Goal: Complete application form

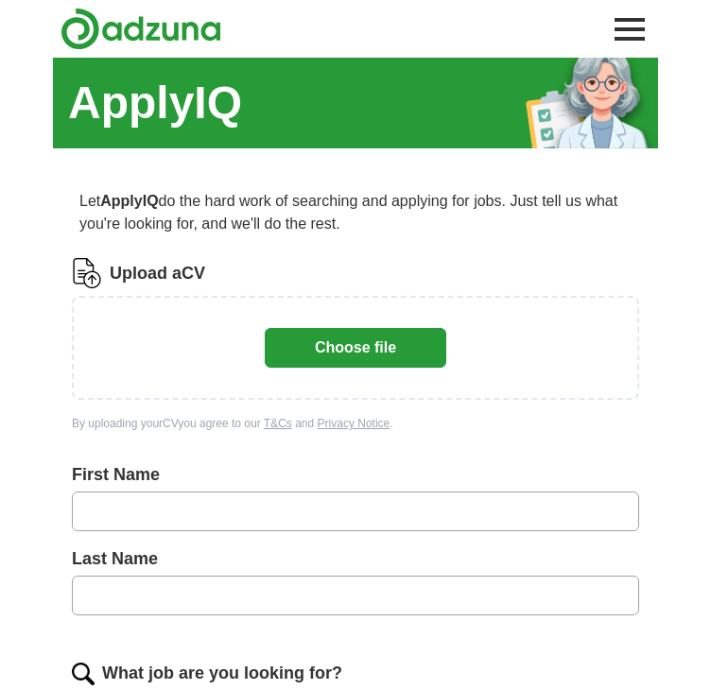
click at [324, 348] on button "Choose file" at bounding box center [355, 348] width 181 height 40
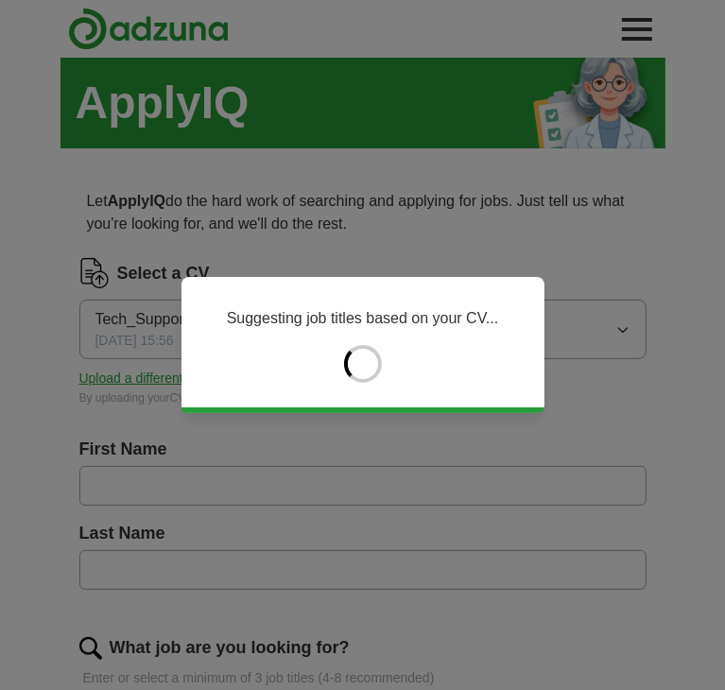
type input "*****"
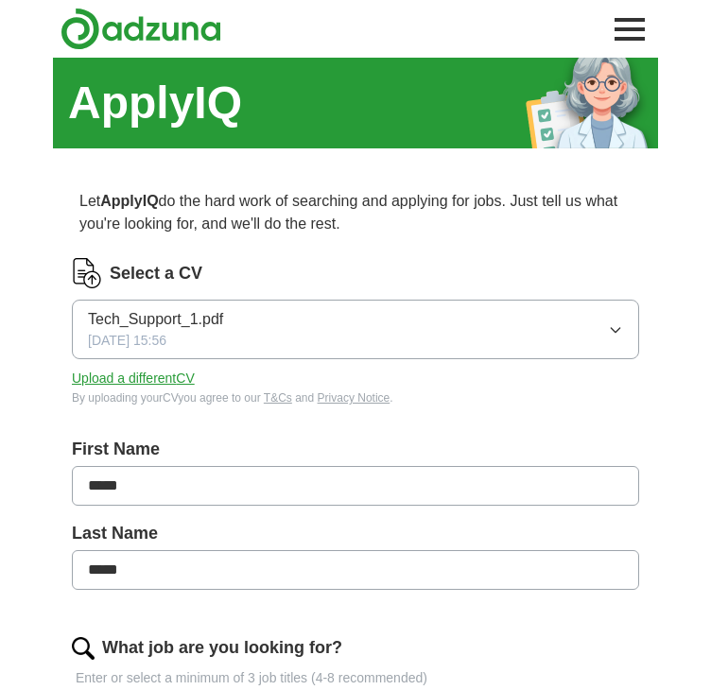
click at [178, 390] on div "By uploading your CV you agree to our T&Cs and Privacy Notice ." at bounding box center [355, 397] width 567 height 17
click at [177, 383] on button "Upload a different CV" at bounding box center [133, 379] width 123 height 20
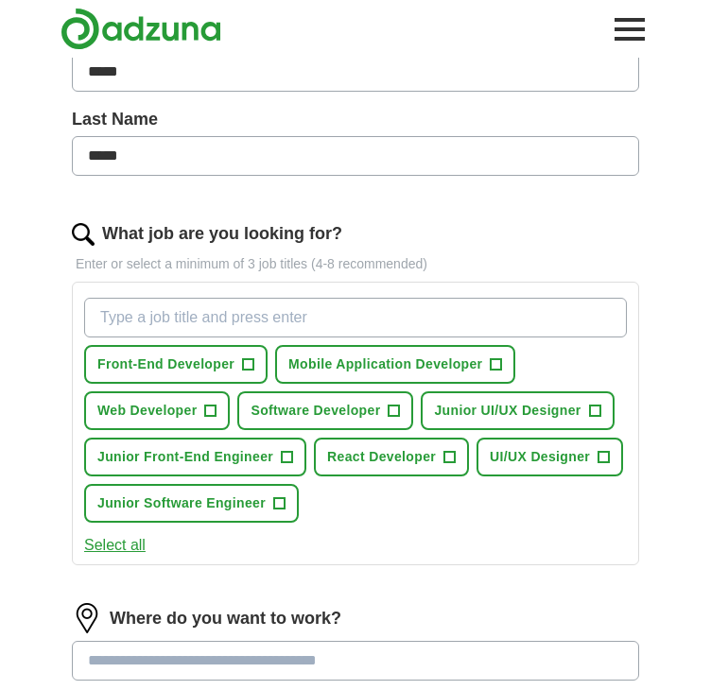
scroll to position [416, 0]
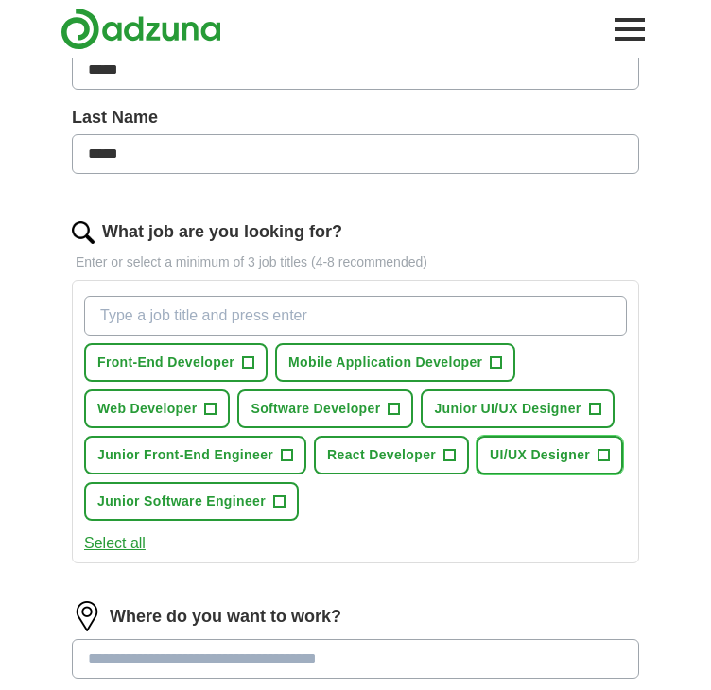
click at [605, 449] on span "+" at bounding box center [603, 455] width 11 height 15
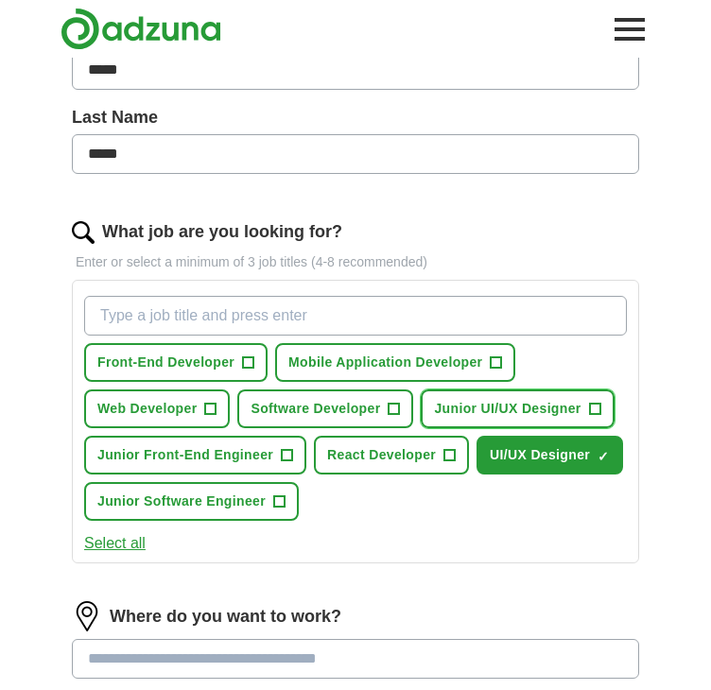
click at [594, 414] on button "Junior UI/UX Designer +" at bounding box center [517, 408] width 193 height 39
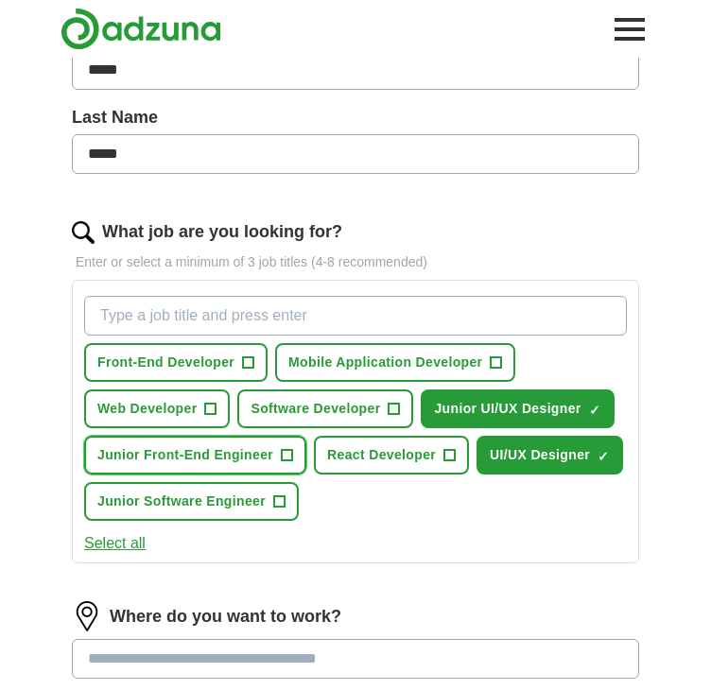
click at [282, 455] on span "+" at bounding box center [287, 455] width 11 height 15
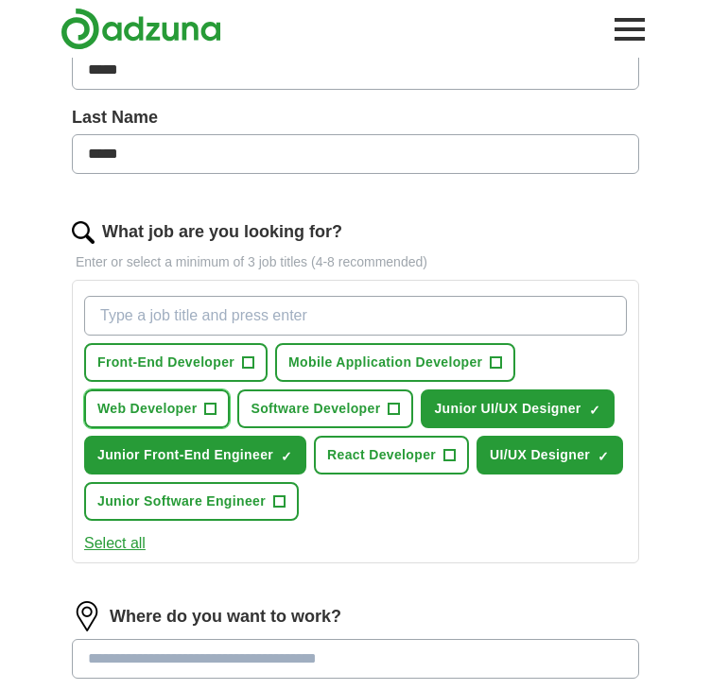
click at [215, 403] on span "+" at bounding box center [210, 409] width 11 height 15
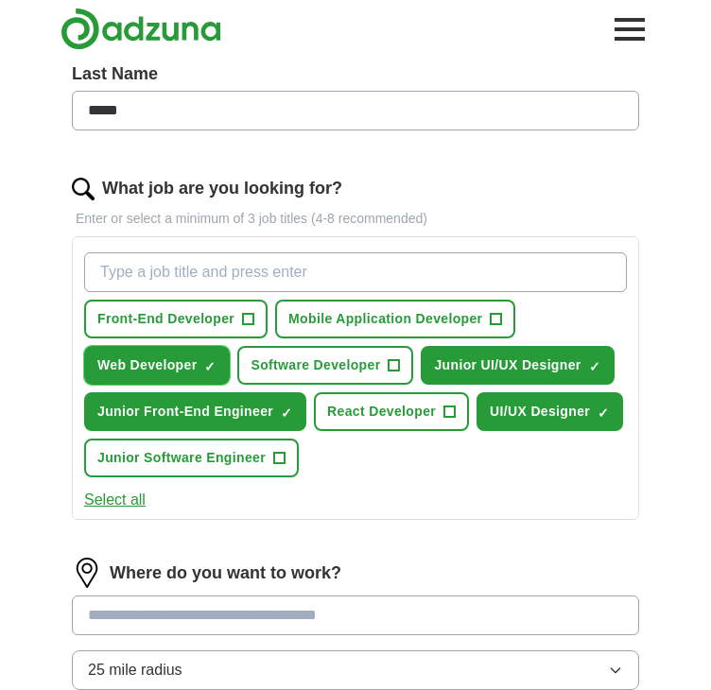
scroll to position [498, 0]
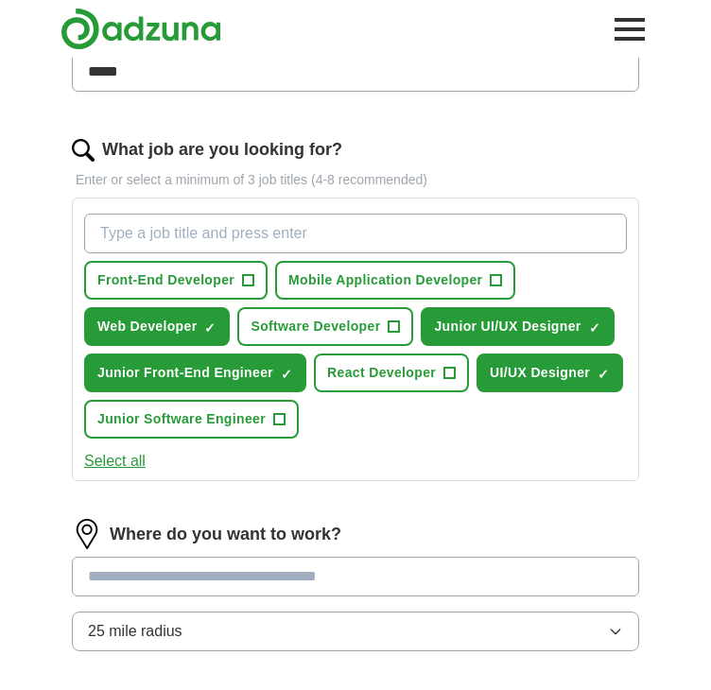
click at [250, 225] on input "What job are you looking for?" at bounding box center [355, 234] width 542 height 40
type input "cyber security"
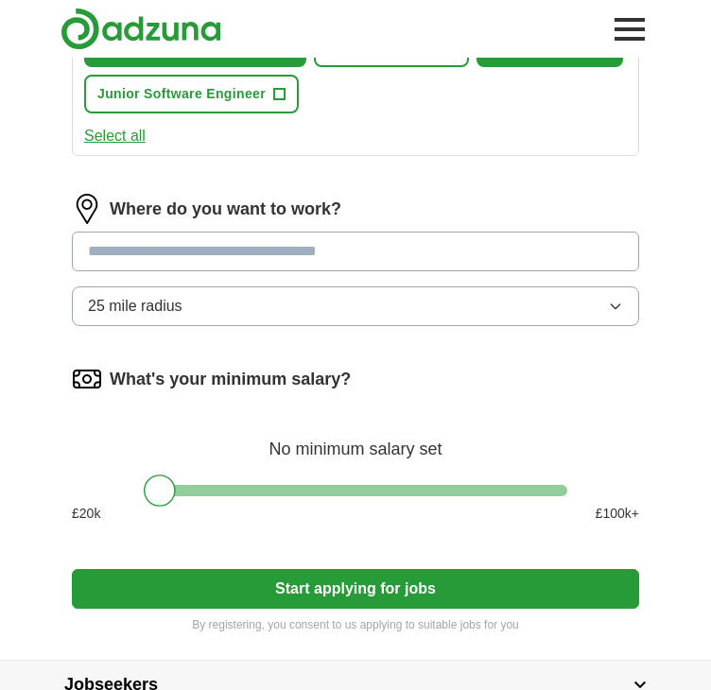
scroll to position [903, 0]
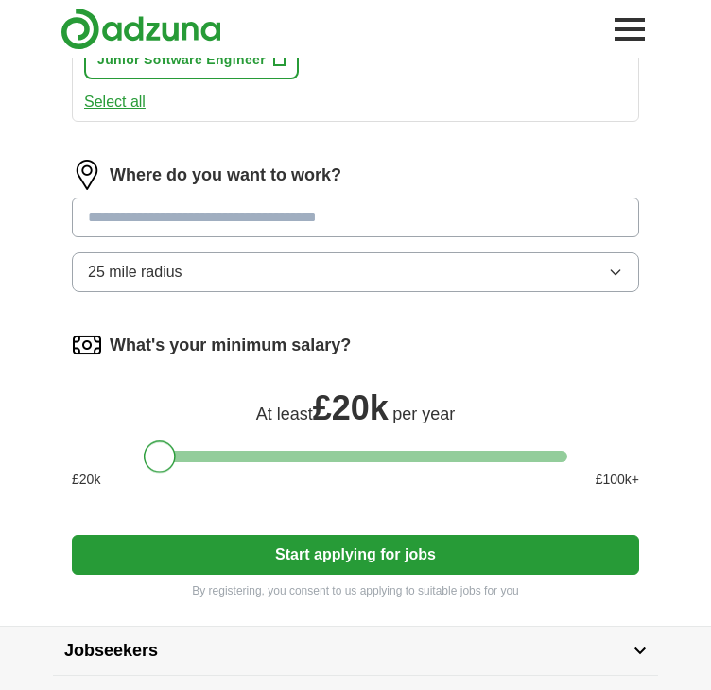
drag, startPoint x: 160, startPoint y: 452, endPoint x: 101, endPoint y: 468, distance: 60.8
click at [101, 468] on div "What's your minimum salary? At least £ 20k per year £ 20 k £ 100 k+" at bounding box center [355, 417] width 567 height 175
click at [98, 395] on div "At least £ 20k per year" at bounding box center [355, 405] width 567 height 45
click at [174, 281] on button "25 mile radius" at bounding box center [355, 272] width 567 height 40
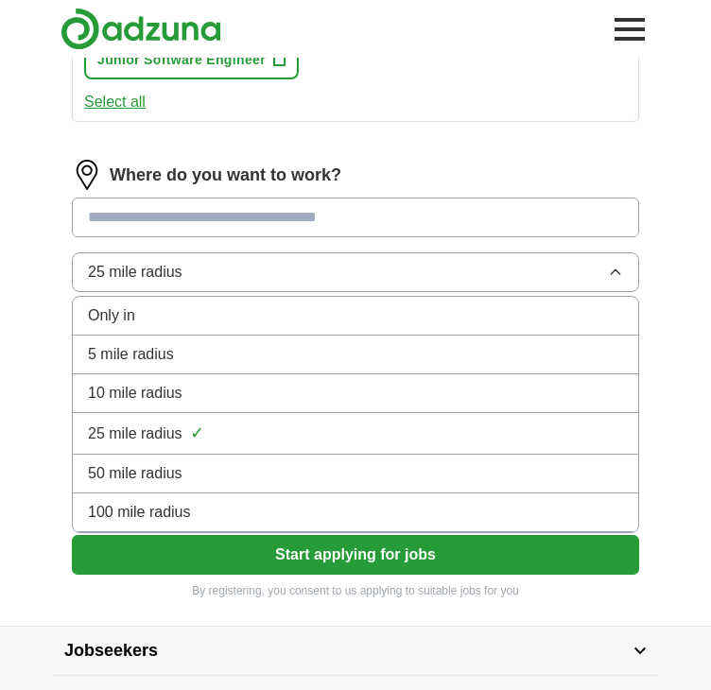
click at [170, 501] on span "100 mile radius" at bounding box center [139, 512] width 103 height 23
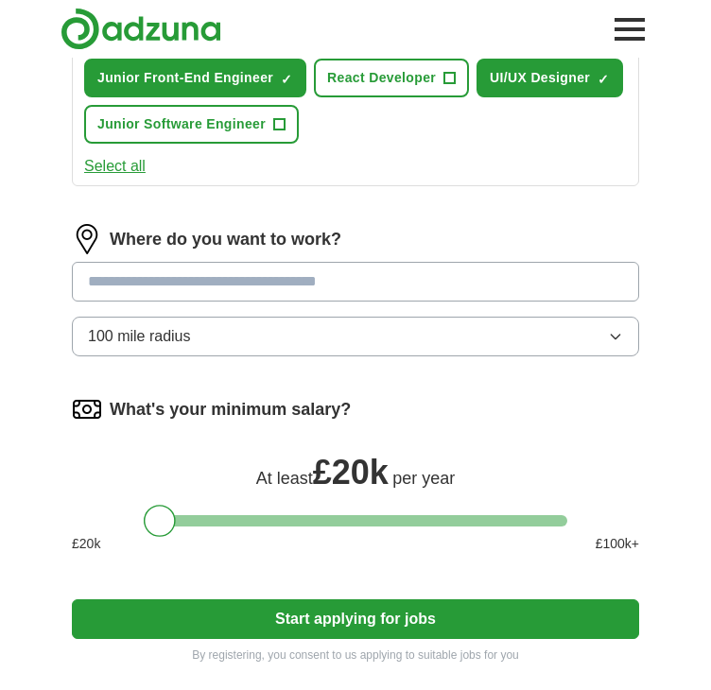
scroll to position [820, 0]
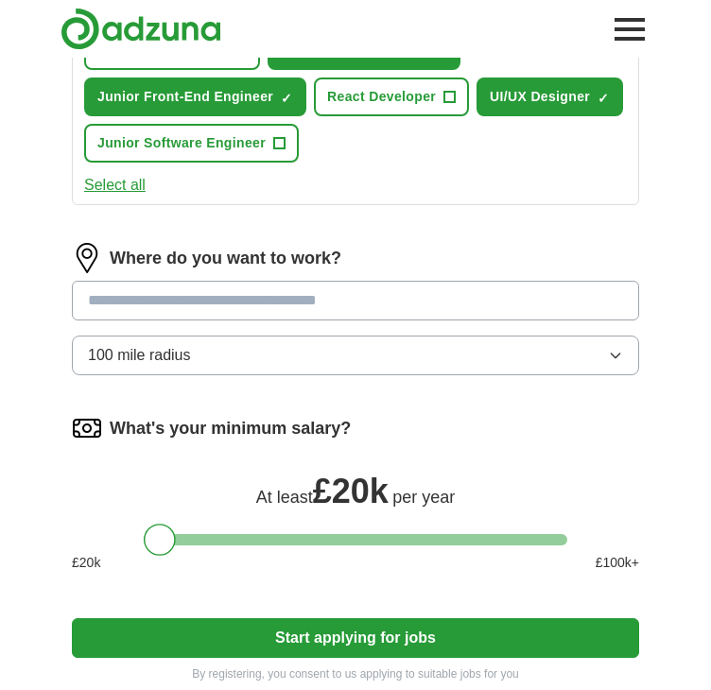
click at [252, 288] on input at bounding box center [355, 301] width 567 height 40
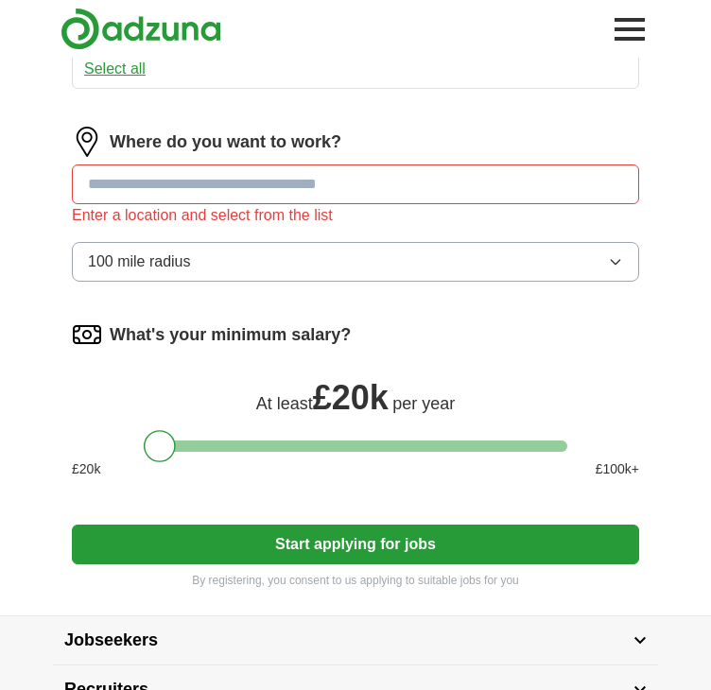
scroll to position [914, 0]
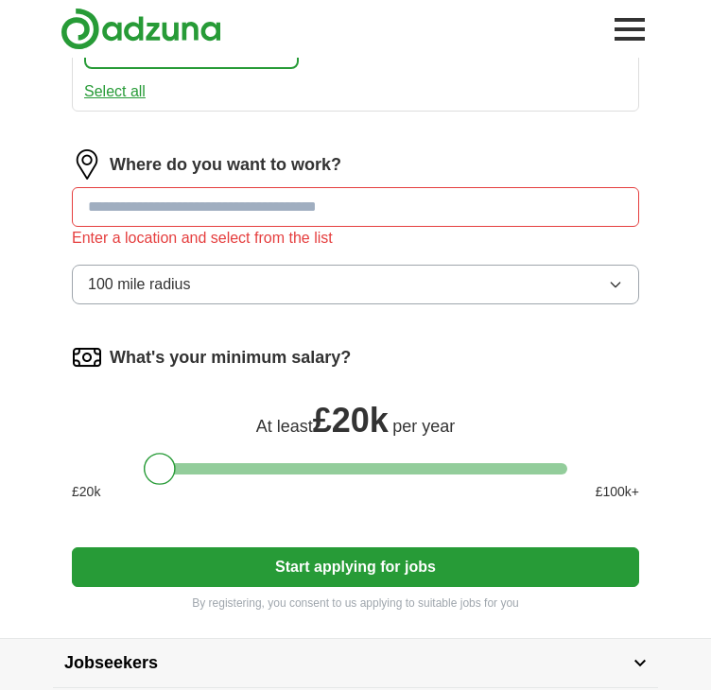
click at [204, 212] on input at bounding box center [355, 207] width 567 height 40
type input "*******"
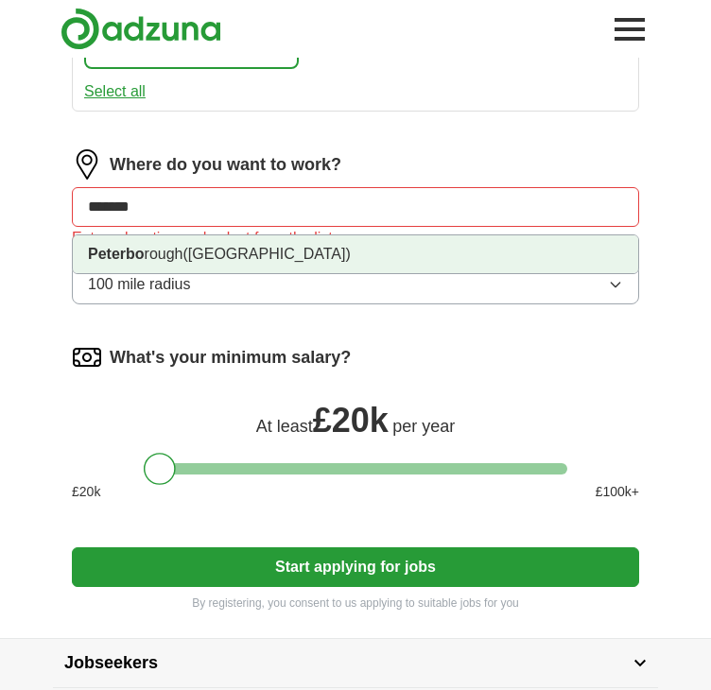
click at [208, 250] on span "([GEOGRAPHIC_DATA])" at bounding box center [266, 254] width 167 height 16
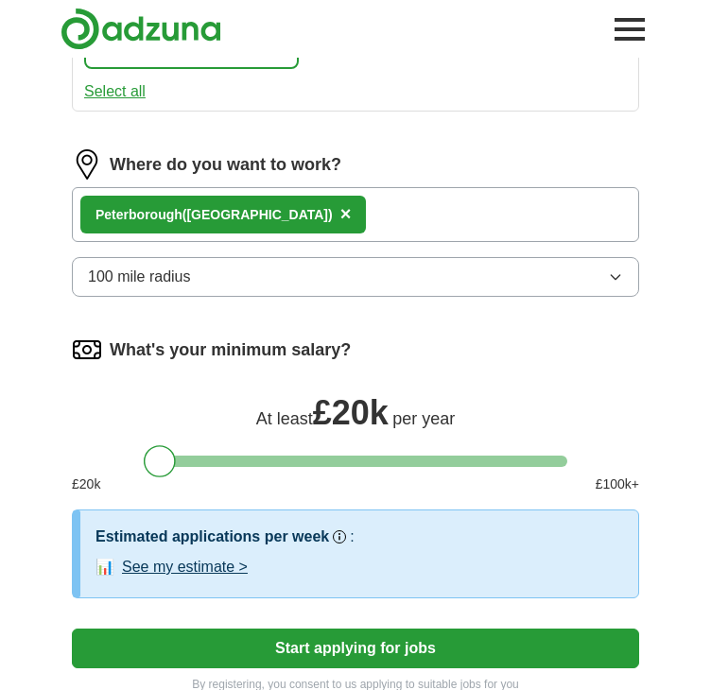
click at [340, 205] on span "×" at bounding box center [345, 213] width 11 height 21
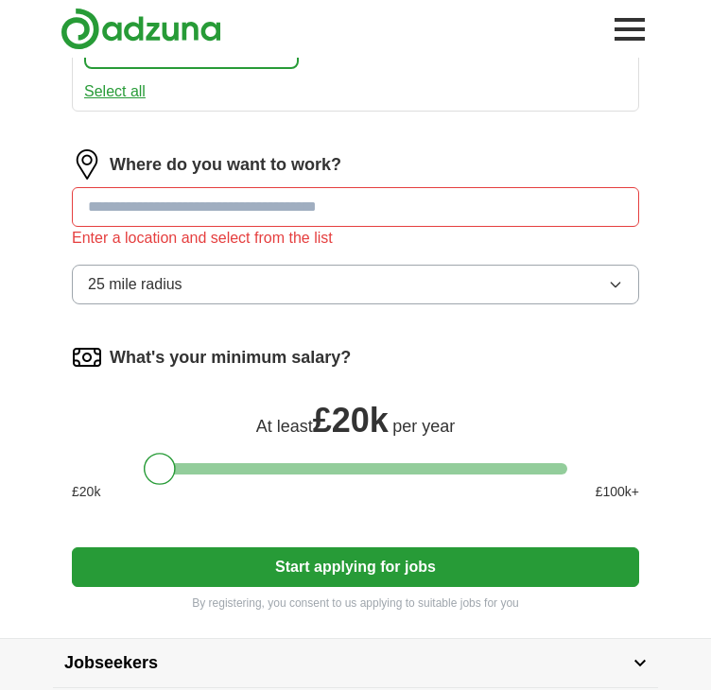
click at [264, 210] on input at bounding box center [355, 207] width 567 height 40
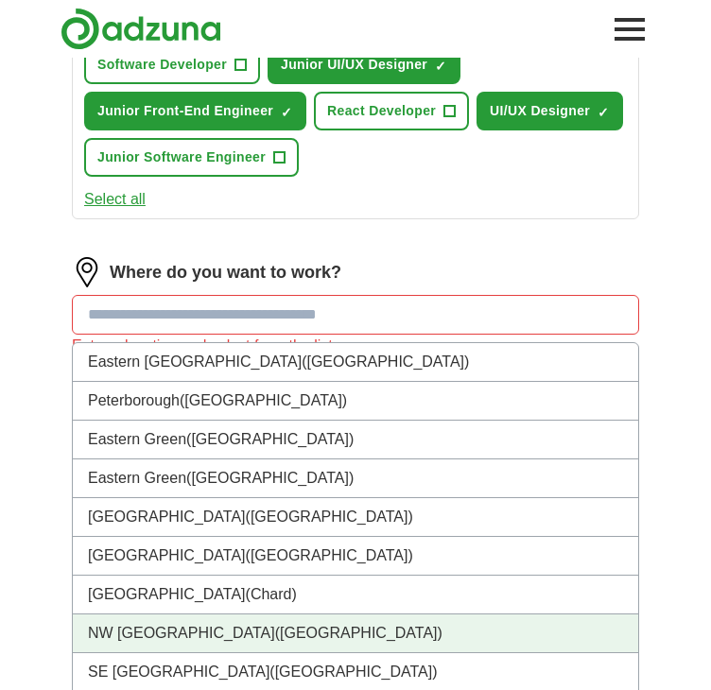
scroll to position [804, 0]
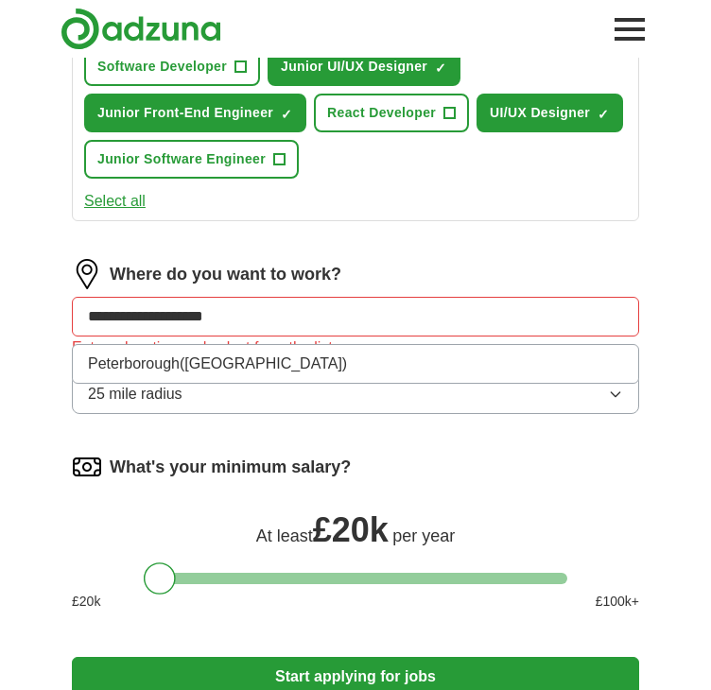
type input "**********"
click at [155, 424] on form "**********" at bounding box center [355, 87] width 567 height 1267
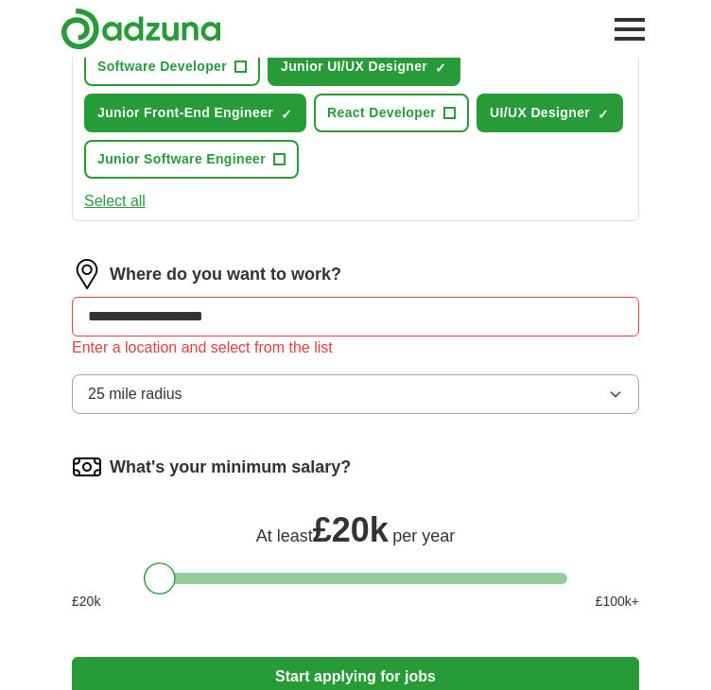
click at [236, 313] on input "**********" at bounding box center [355, 317] width 567 height 40
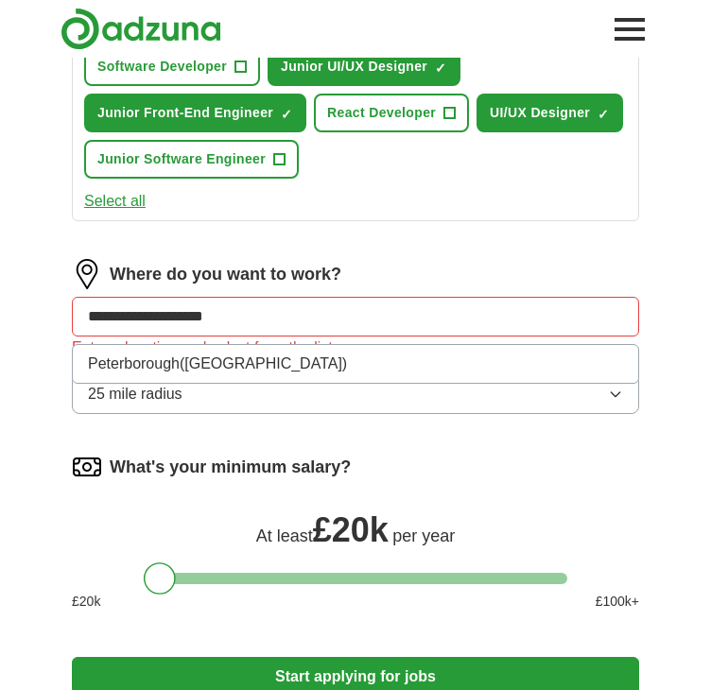
drag, startPoint x: 240, startPoint y: 314, endPoint x: -1, endPoint y: 351, distance: 243.8
click at [0, 351] on html "**********" at bounding box center [355, 132] width 711 height 1873
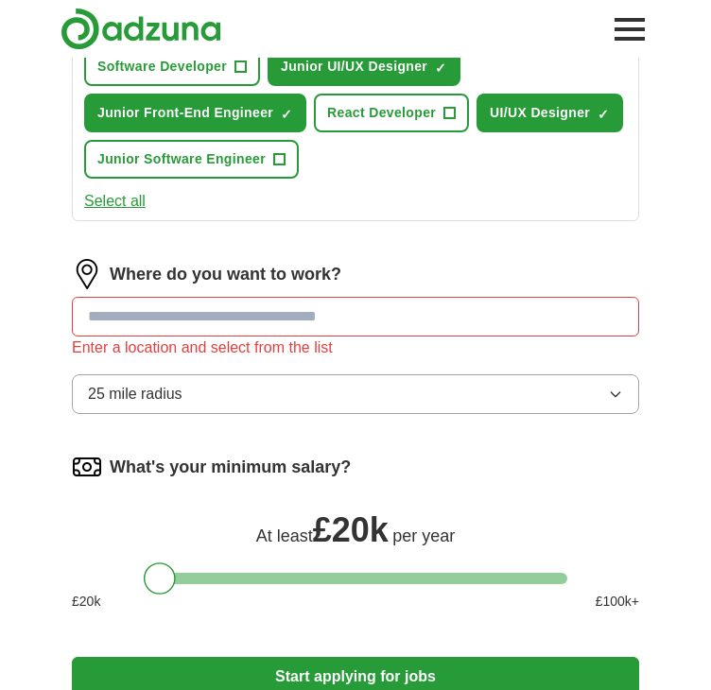
click at [72, 657] on button "Start applying for jobs" at bounding box center [355, 677] width 567 height 40
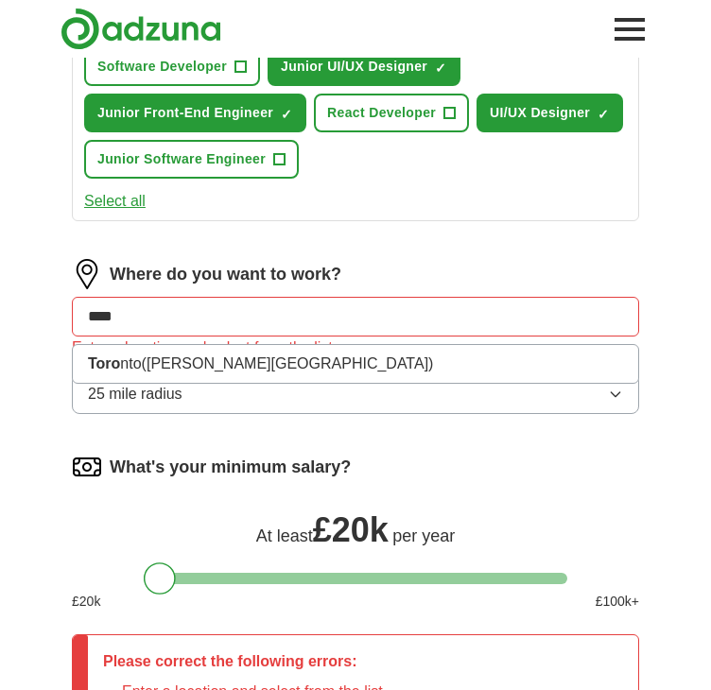
type input "*****"
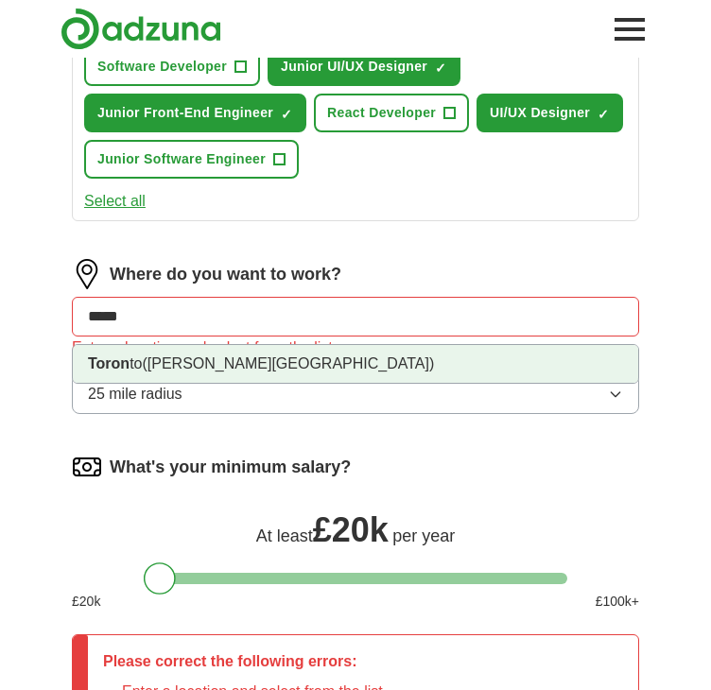
click at [149, 363] on span "([PERSON_NAME][GEOGRAPHIC_DATA])" at bounding box center [288, 363] width 292 height 16
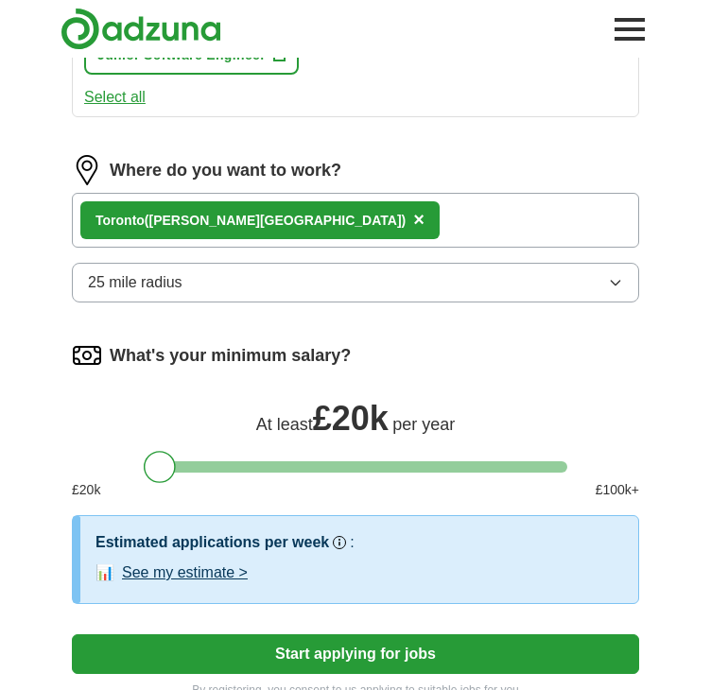
scroll to position [989, 0]
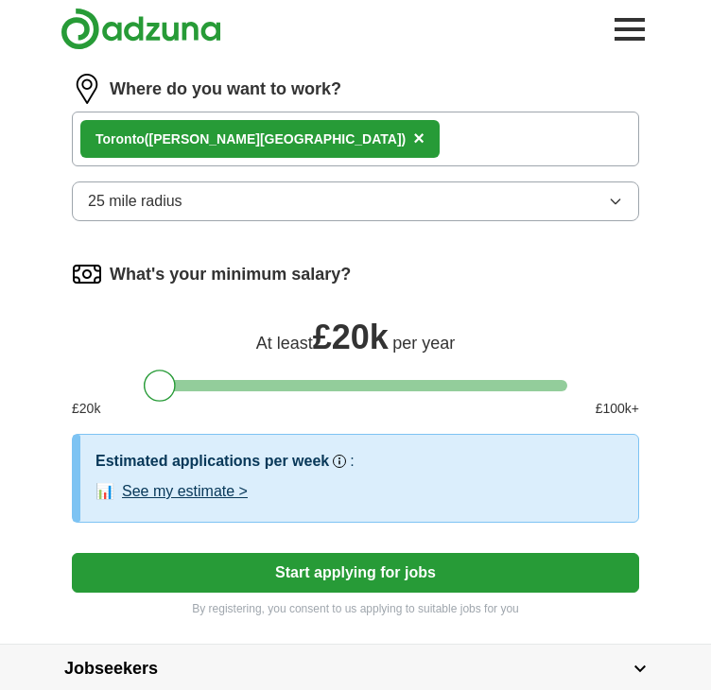
click at [342, 188] on button "25 mile radius" at bounding box center [355, 201] width 567 height 40
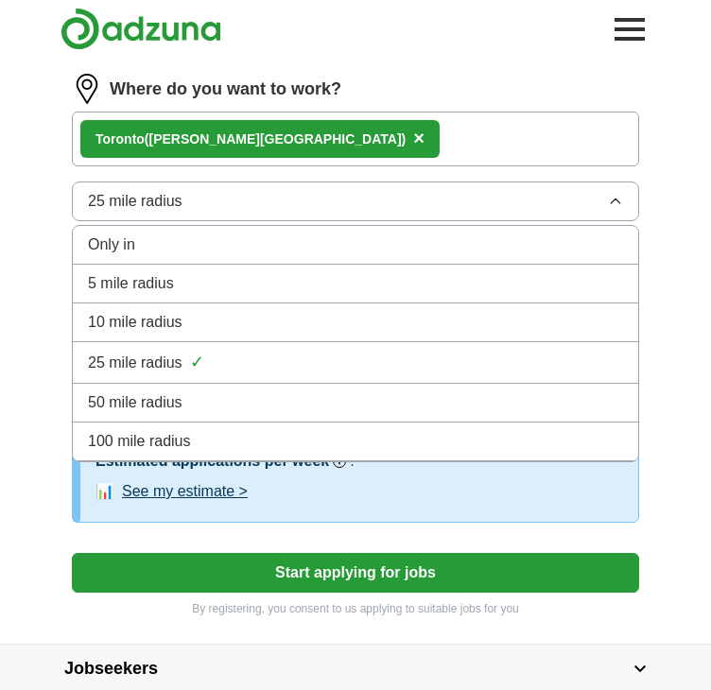
click at [245, 435] on div "100 mile radius" at bounding box center [355, 441] width 535 height 23
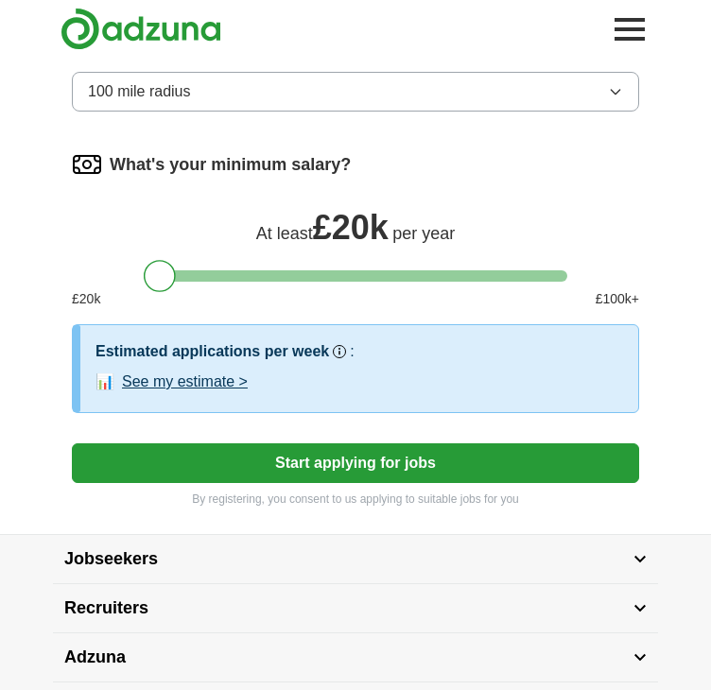
scroll to position [1257, 0]
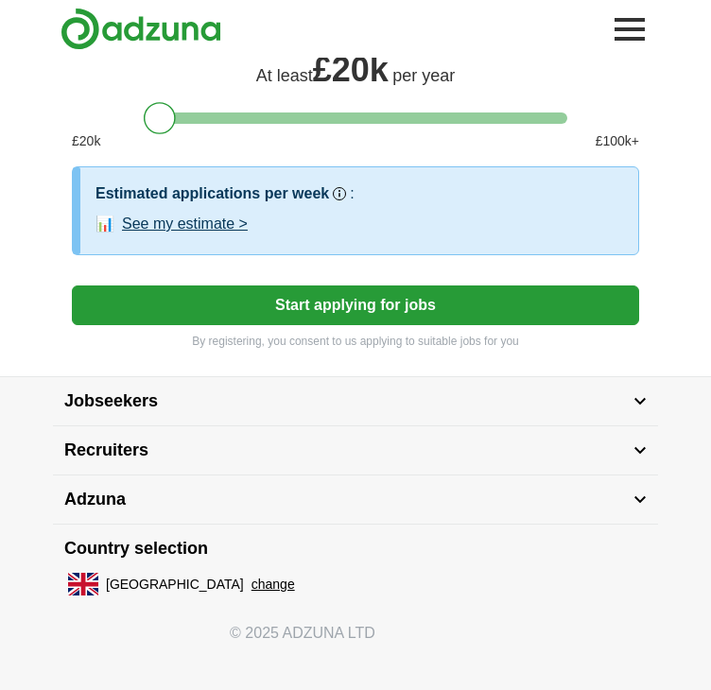
click at [349, 291] on button "Start applying for jobs" at bounding box center [355, 305] width 567 height 40
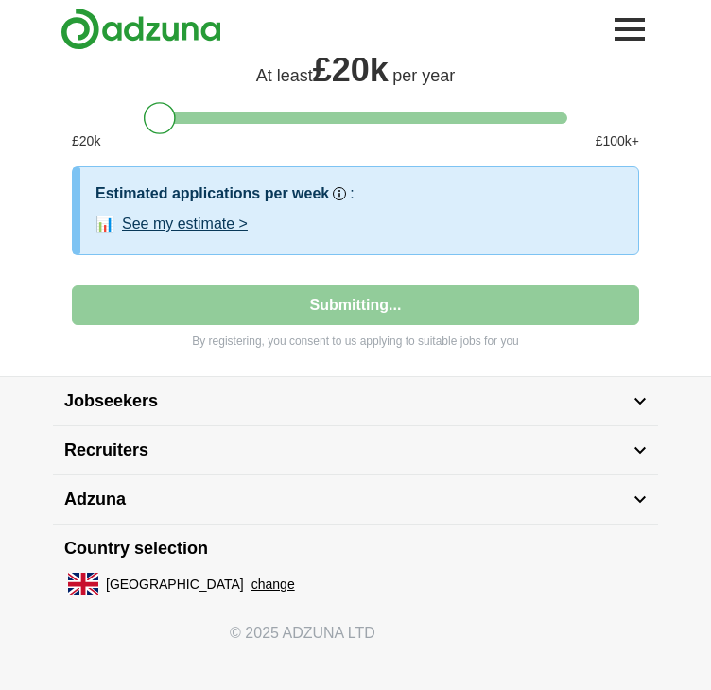
select select "**"
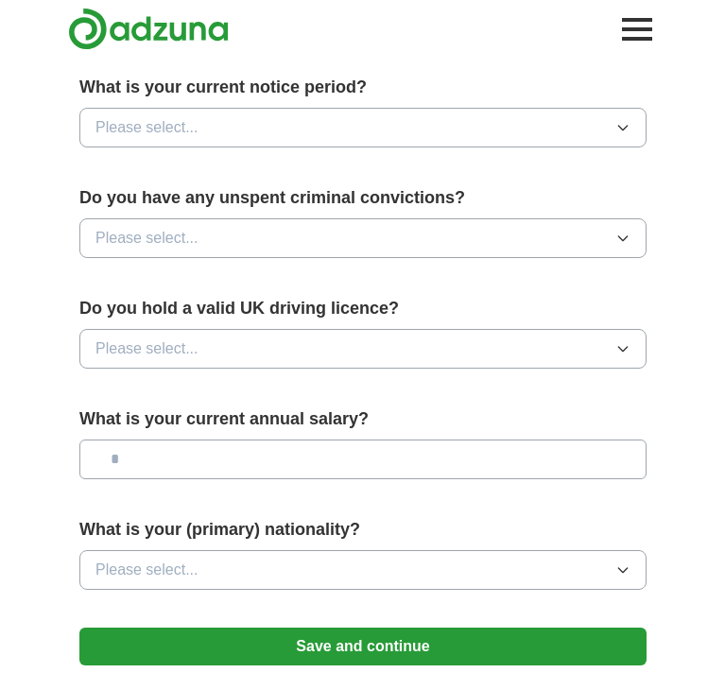
scroll to position [1331, 0]
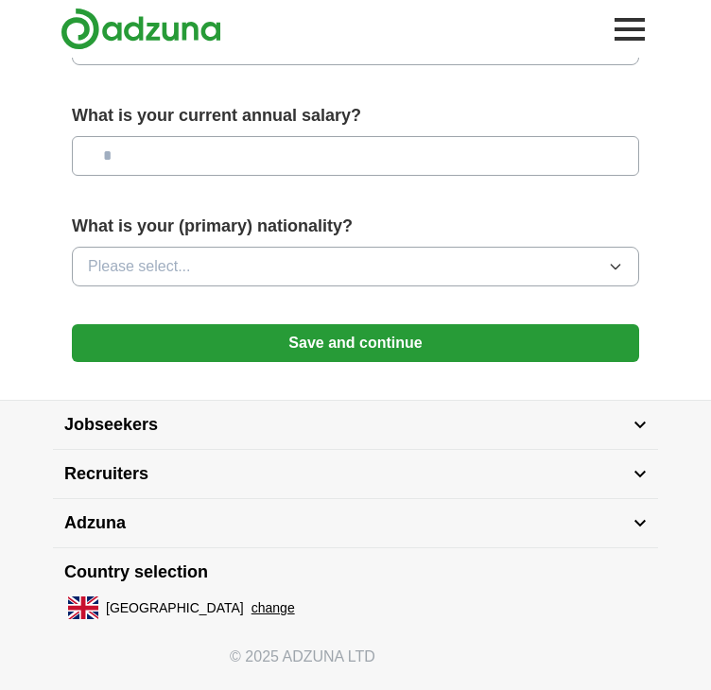
click at [251, 598] on button "change" at bounding box center [272, 608] width 43 height 20
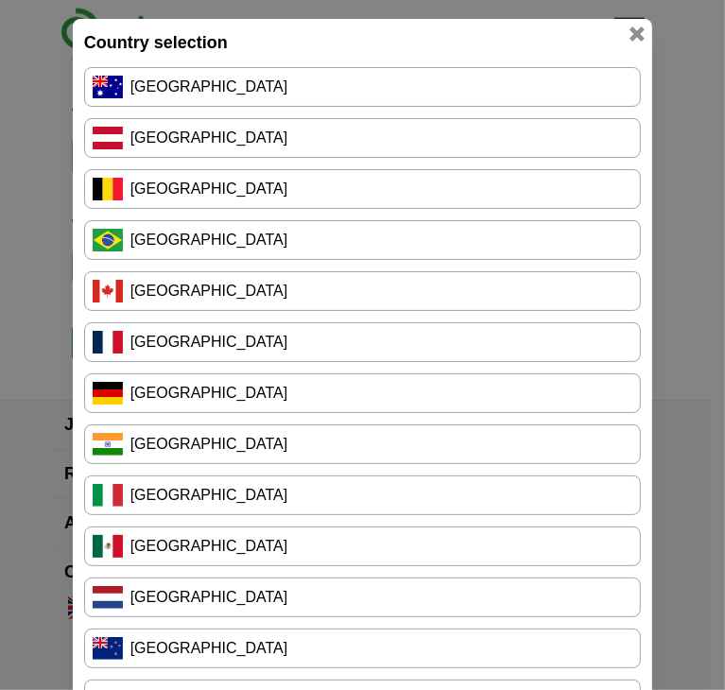
click at [285, 291] on link "[GEOGRAPHIC_DATA]" at bounding box center [363, 291] width 558 height 40
